Goal: Information Seeking & Learning: Check status

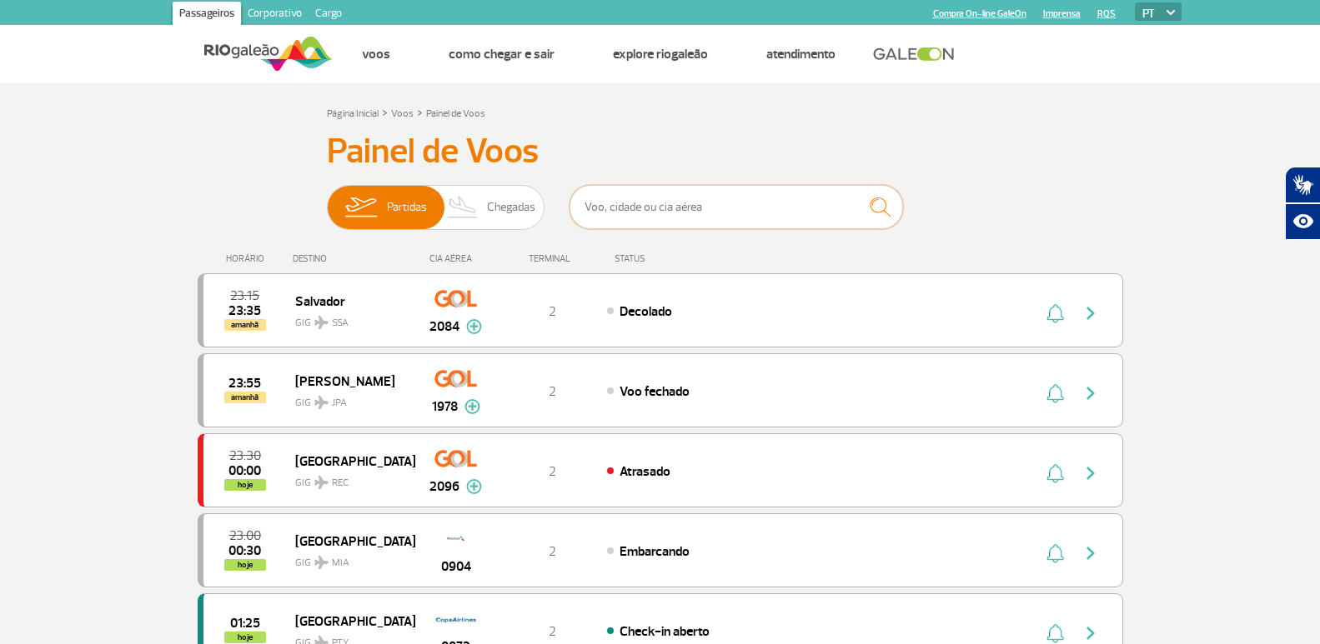
click at [604, 204] on input "text" at bounding box center [735, 207] width 333 height 44
click at [754, 462] on div "Atrasado" at bounding box center [791, 471] width 368 height 18
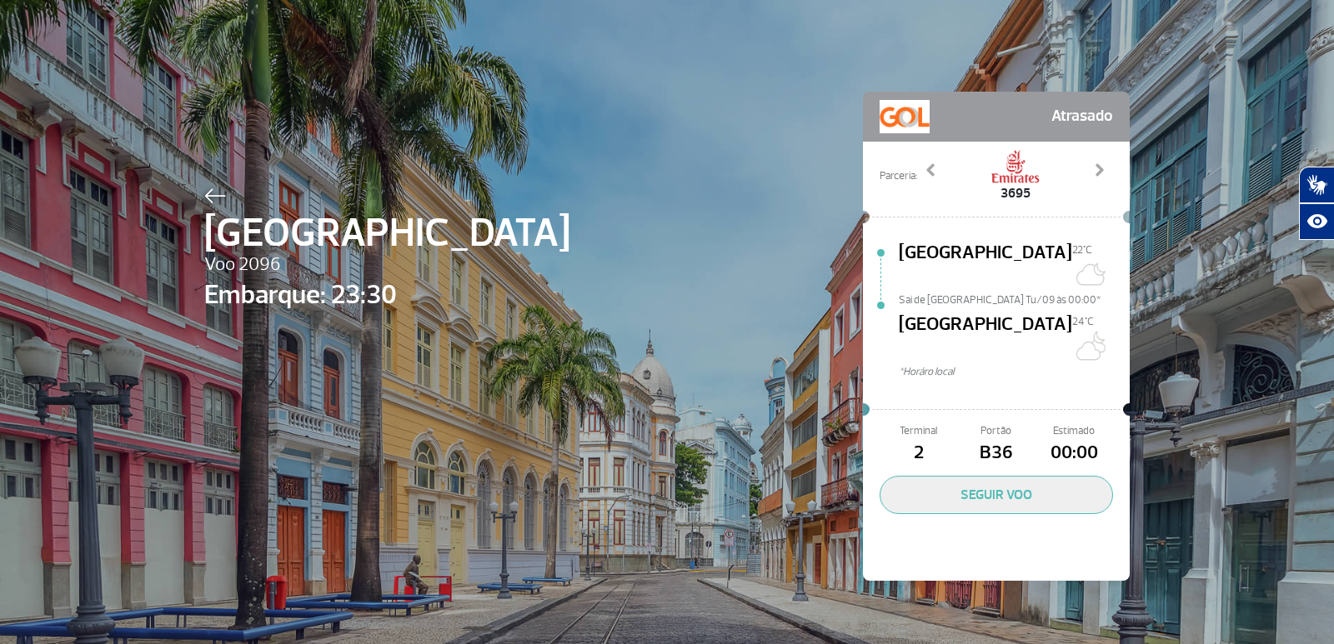
click at [204, 193] on img at bounding box center [215, 195] width 22 height 15
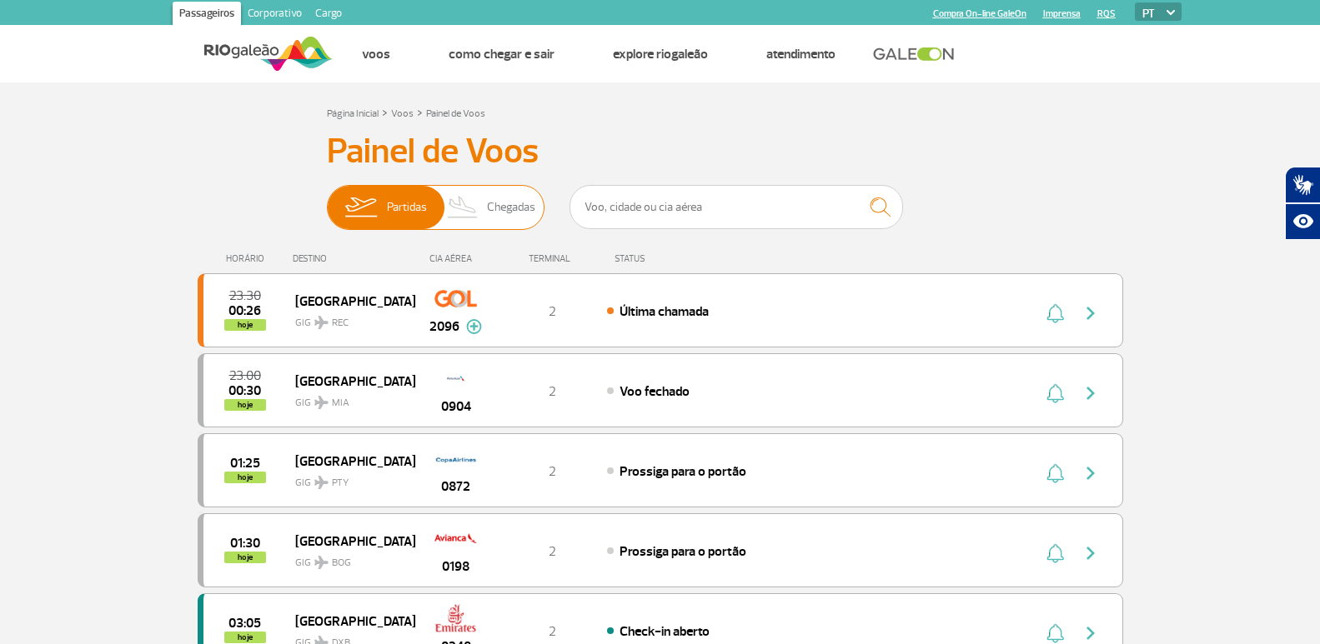
click at [508, 230] on span "Partidas Chegadas" at bounding box center [436, 207] width 218 height 45
click at [327, 199] on input "Partidas Chegadas" at bounding box center [327, 199] width 0 height 0
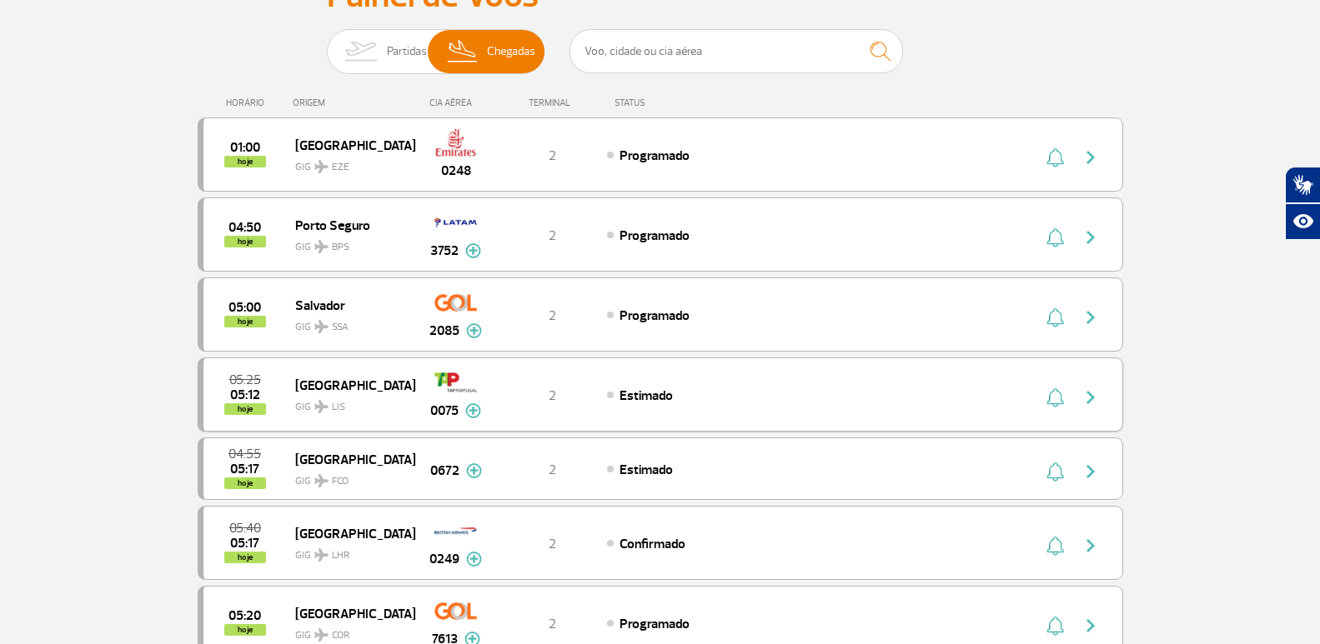
scroll to position [167, 0]
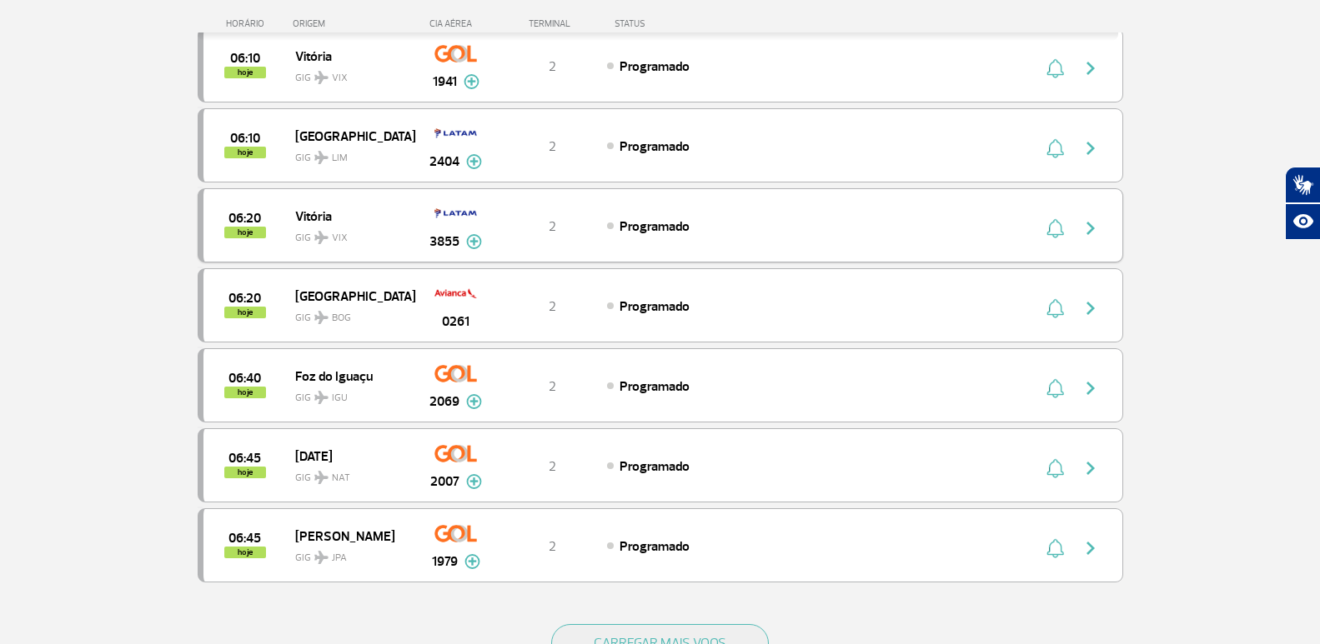
scroll to position [1519, 0]
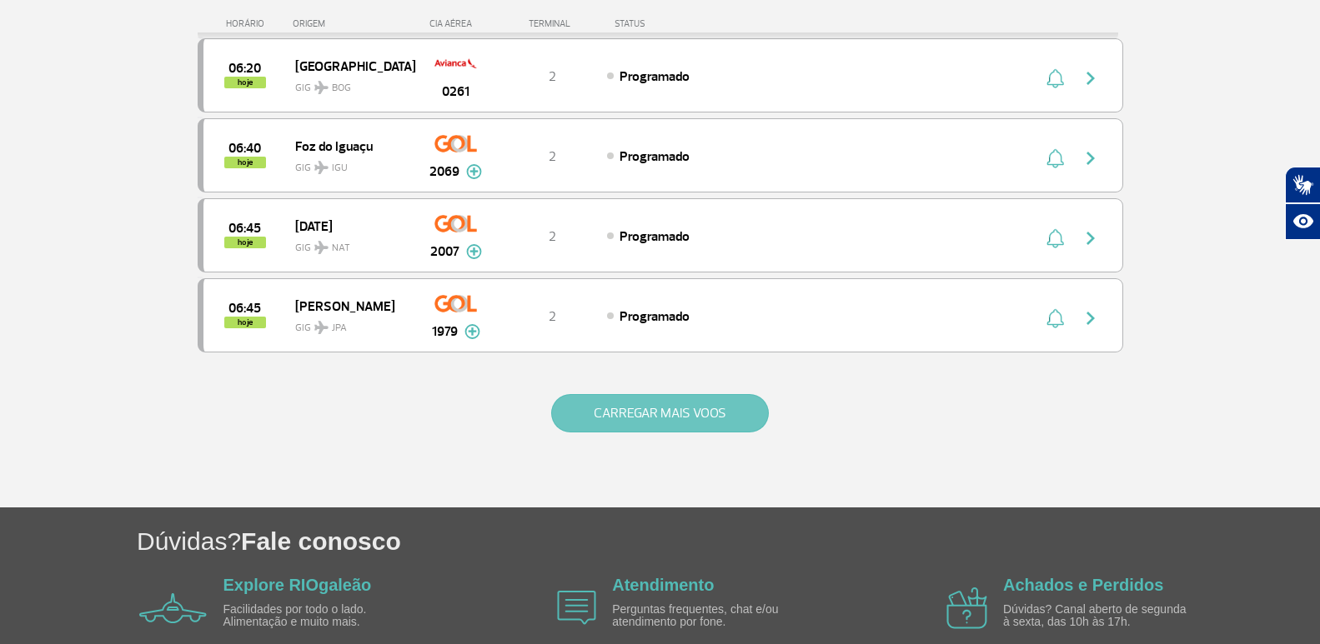
click at [704, 422] on button "CARREGAR MAIS VOOS" at bounding box center [660, 413] width 218 height 38
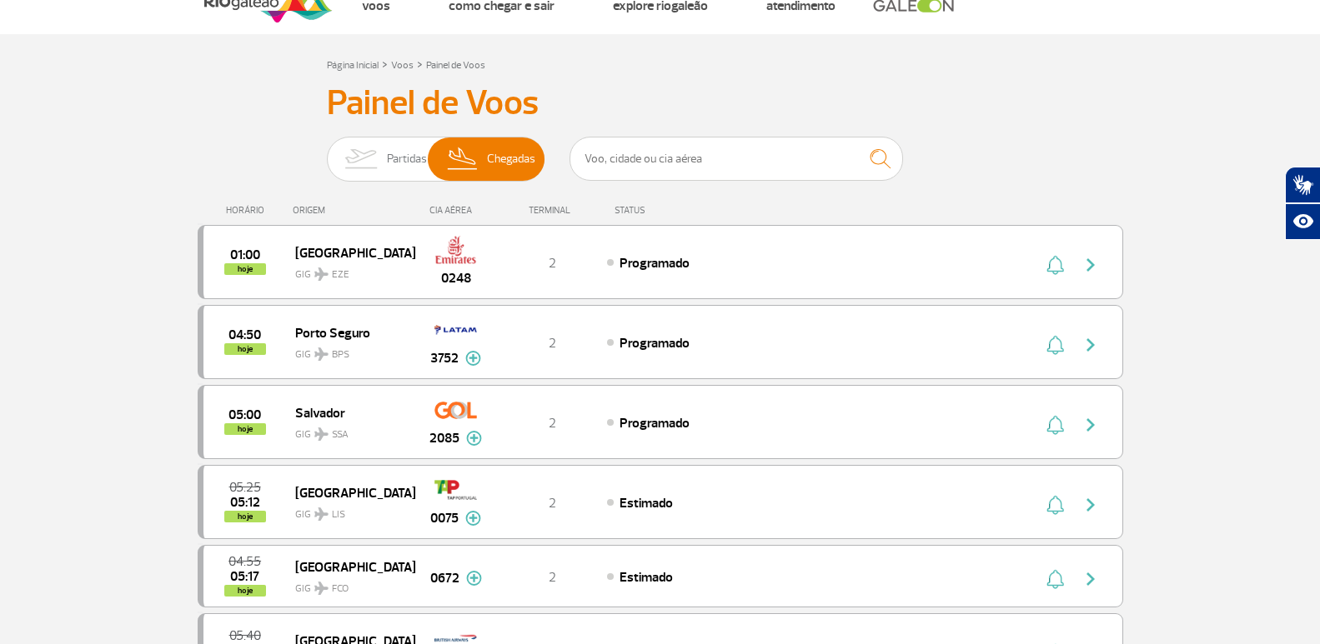
scroll to position [0, 0]
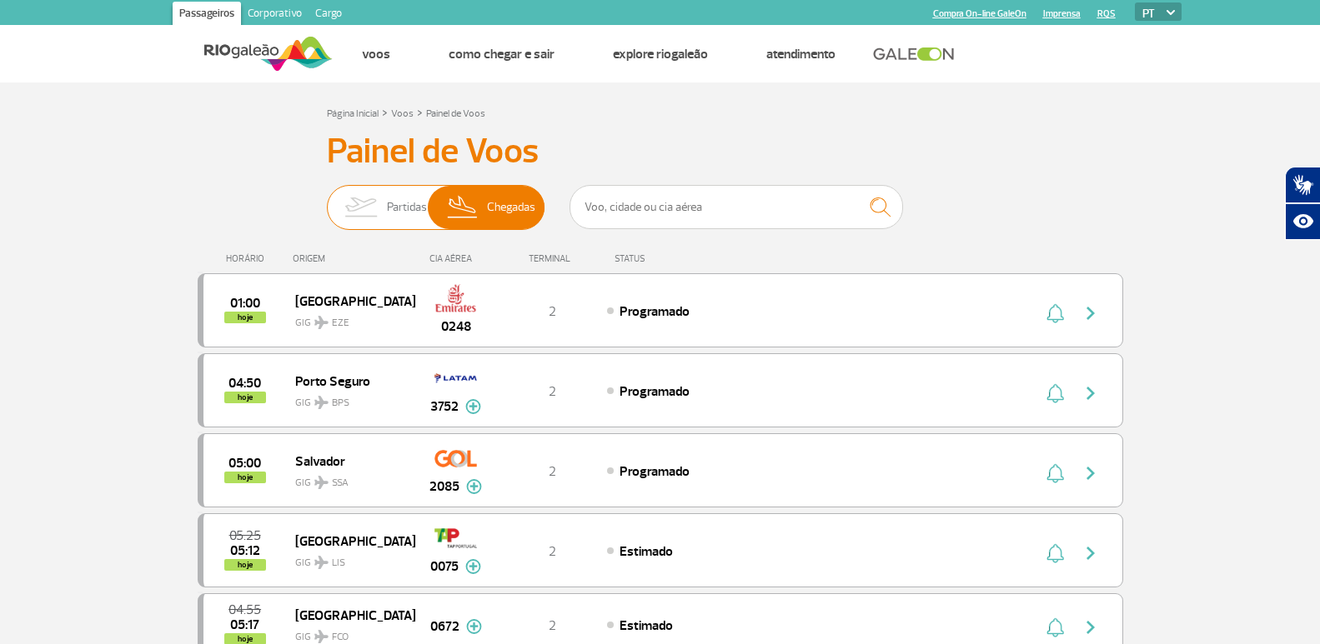
click at [387, 217] on span "Partidas" at bounding box center [407, 207] width 40 height 43
click at [327, 199] on input "Partidas Chegadas" at bounding box center [327, 199] width 0 height 0
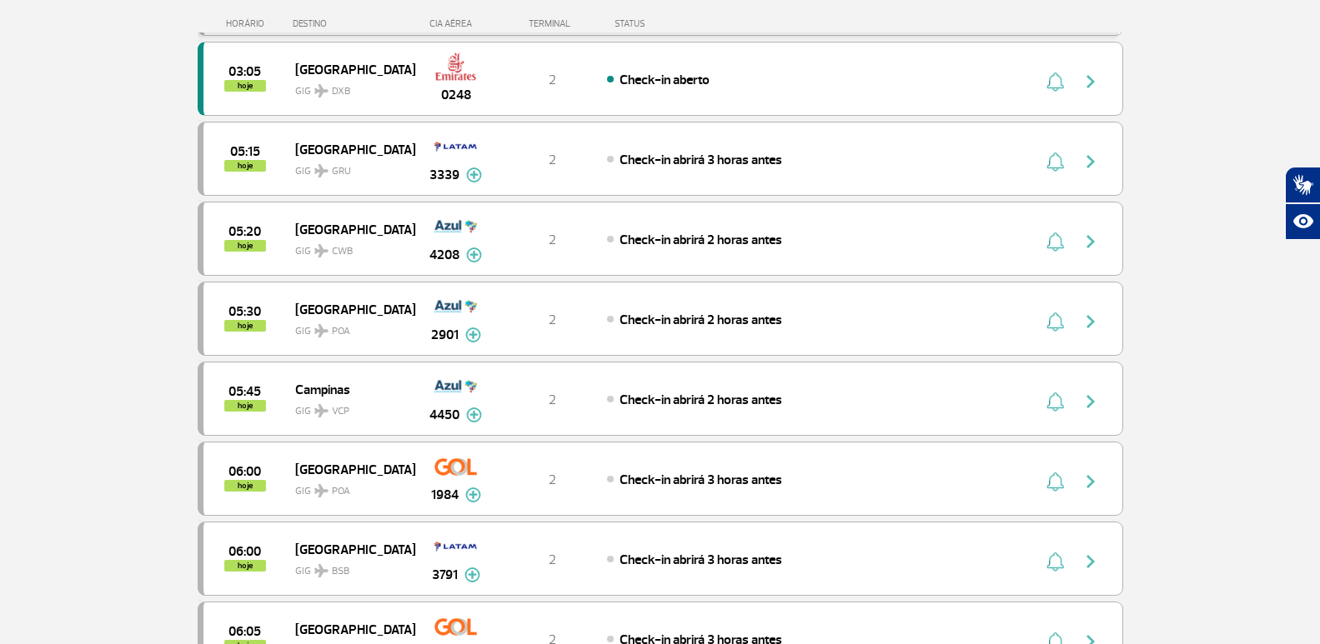
scroll to position [417, 0]
